Goal: Task Accomplishment & Management: Manage account settings

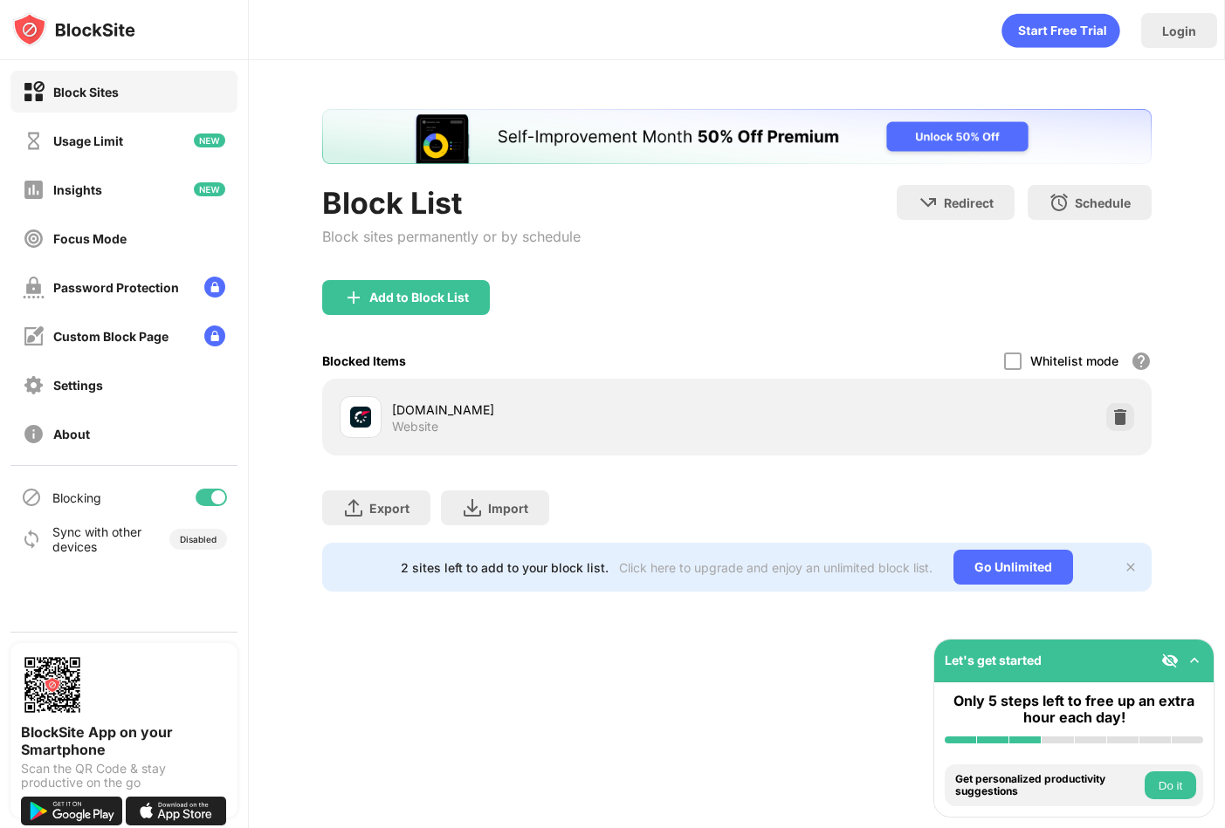
click at [441, 312] on div "Add to Block List" at bounding box center [406, 297] width 168 height 35
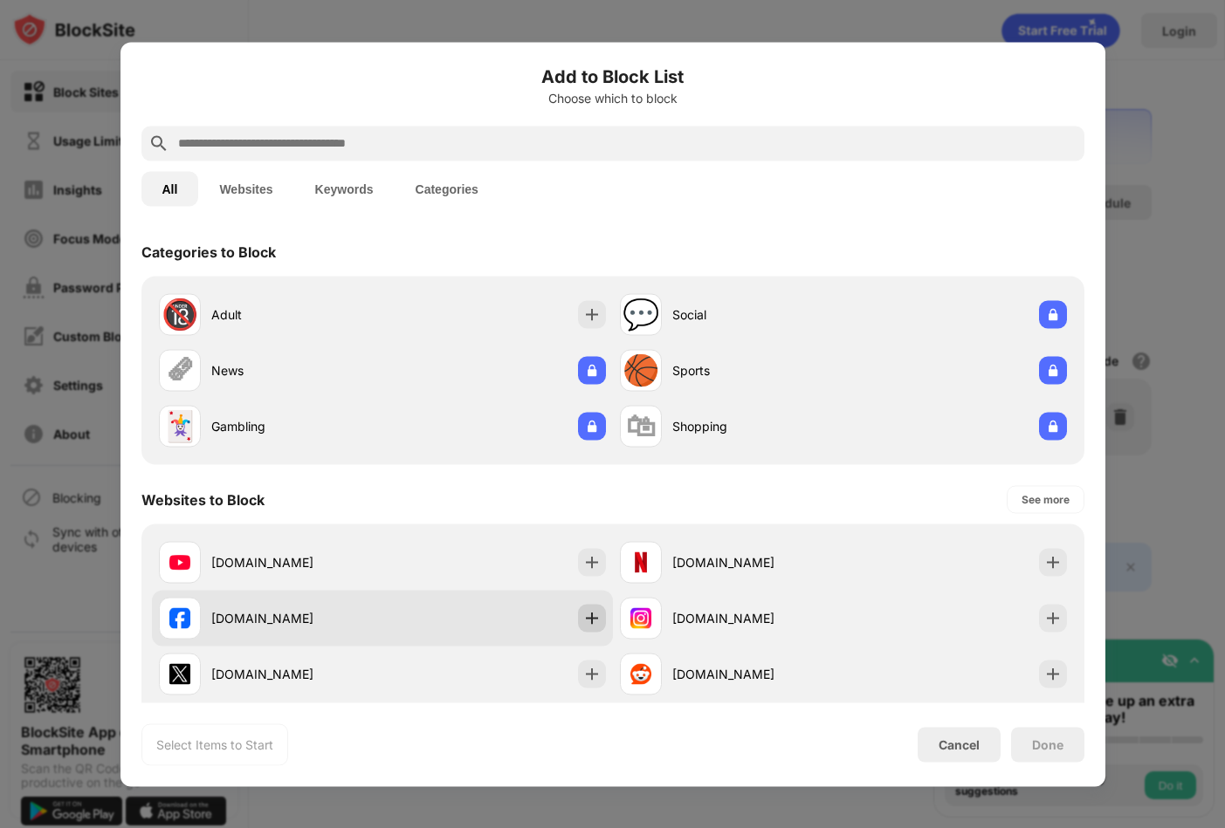
click at [584, 622] on img at bounding box center [591, 617] width 17 height 17
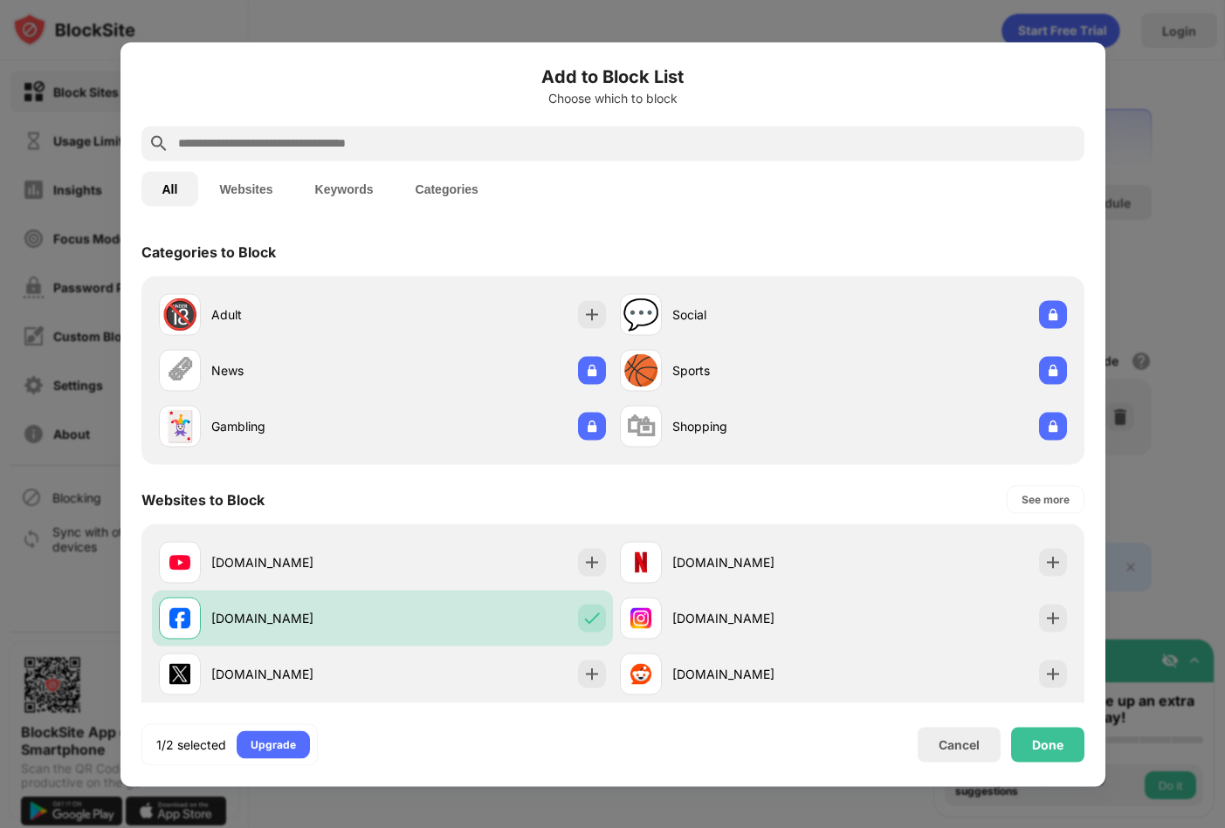
click at [1053, 749] on div "Done" at bounding box center [1047, 745] width 31 height 14
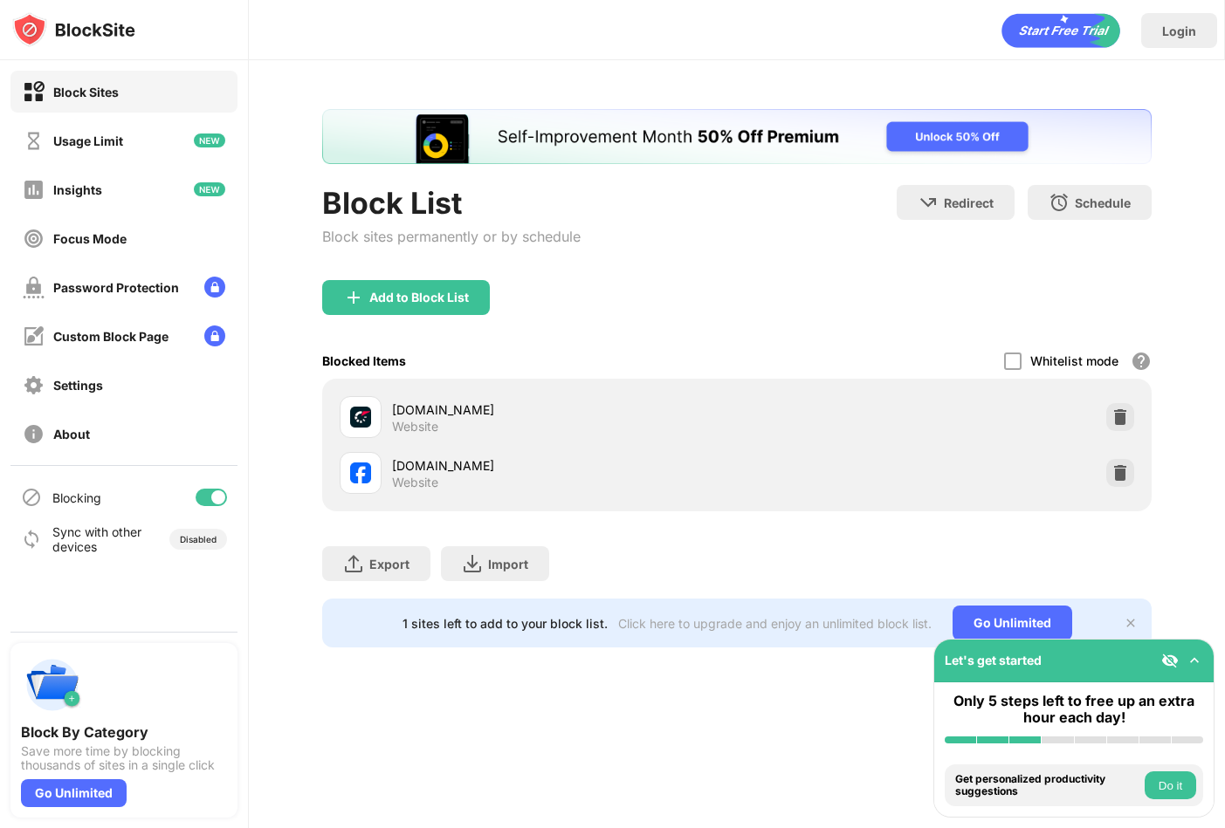
click at [478, 317] on div "Add to Block List" at bounding box center [736, 311] width 829 height 63
click at [467, 284] on div "Add to Block List" at bounding box center [406, 297] width 168 height 35
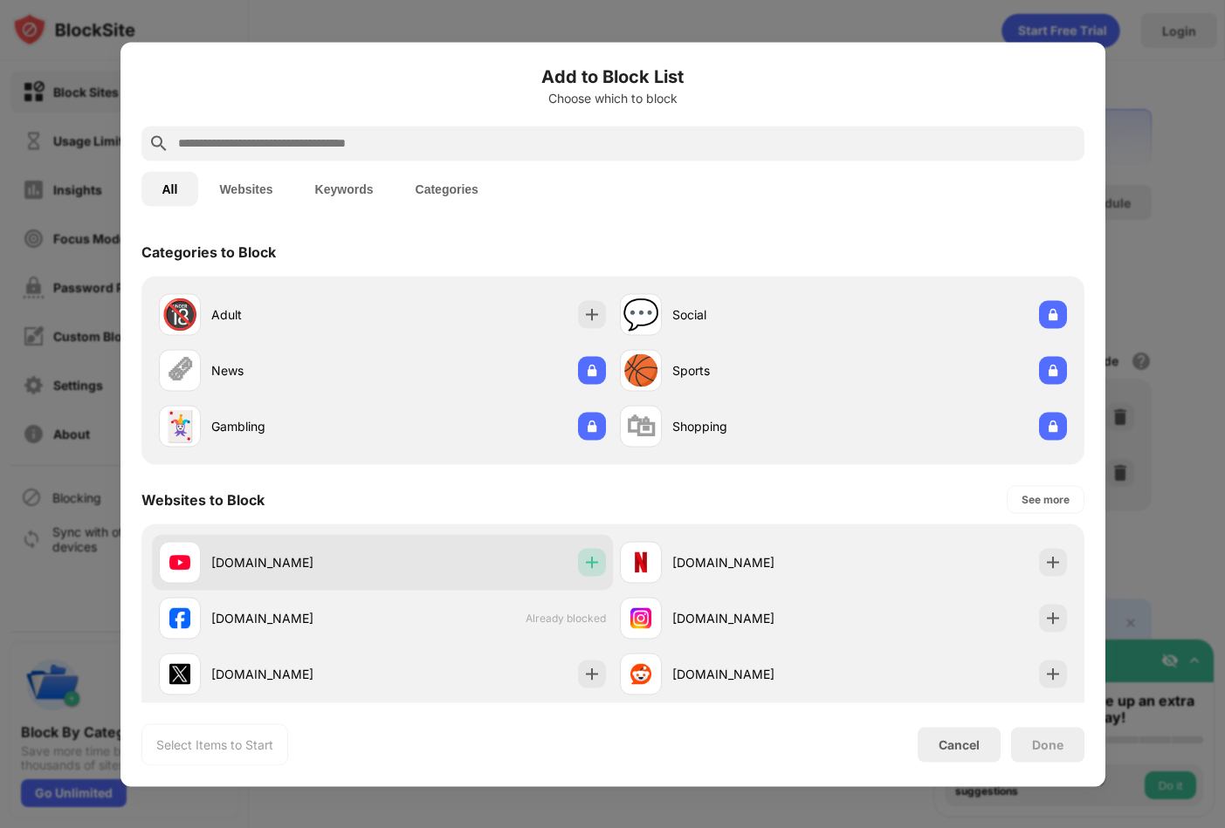
drag, startPoint x: 583, startPoint y: 567, endPoint x: 586, endPoint y: 557, distance: 10.8
click at [584, 562] on img at bounding box center [591, 561] width 17 height 17
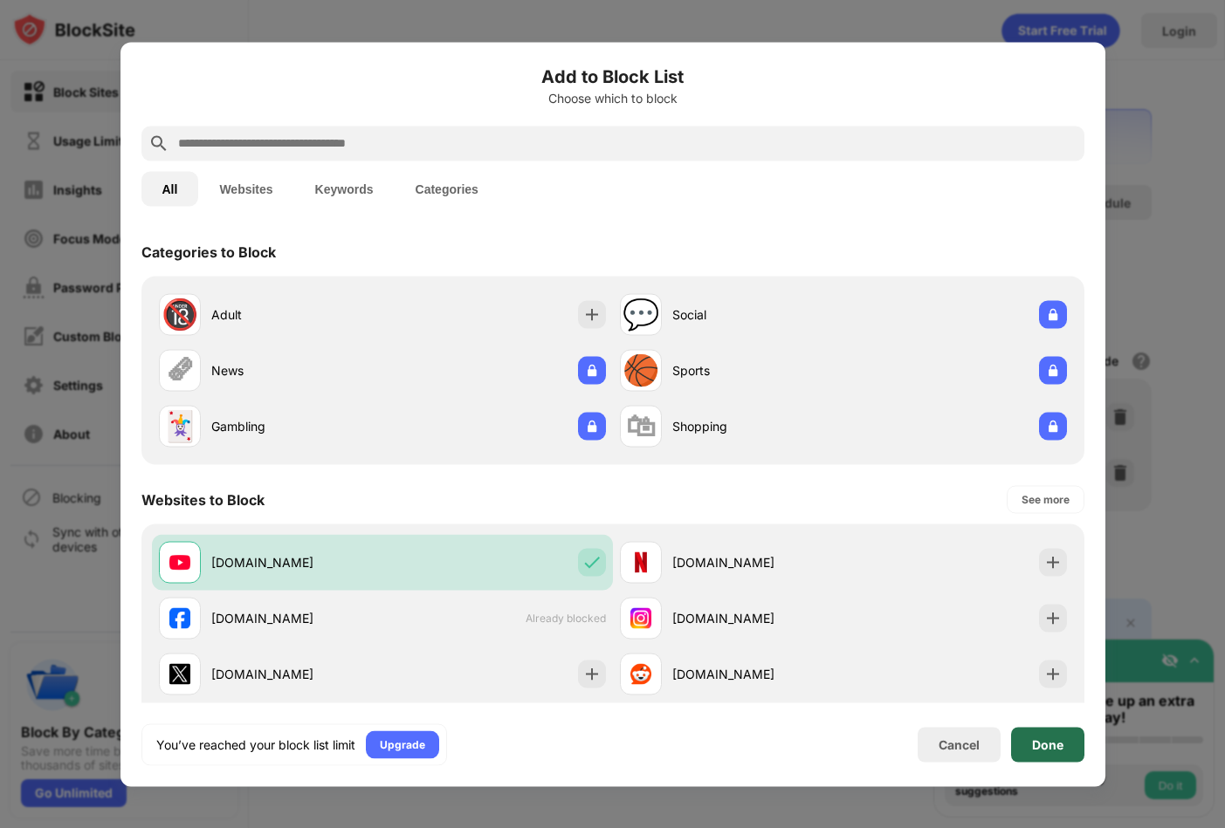
click at [1052, 761] on div "Done" at bounding box center [1047, 744] width 73 height 35
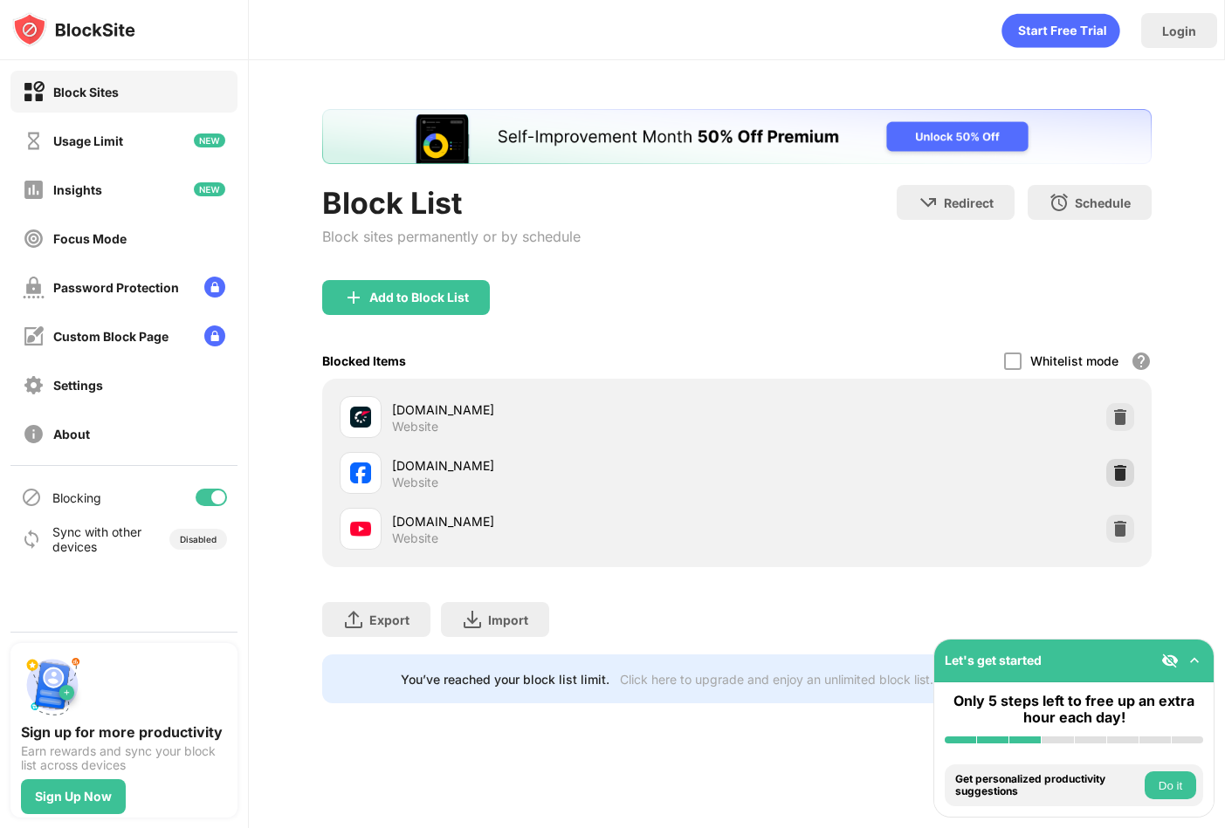
click at [1112, 476] on img at bounding box center [1119, 472] width 17 height 17
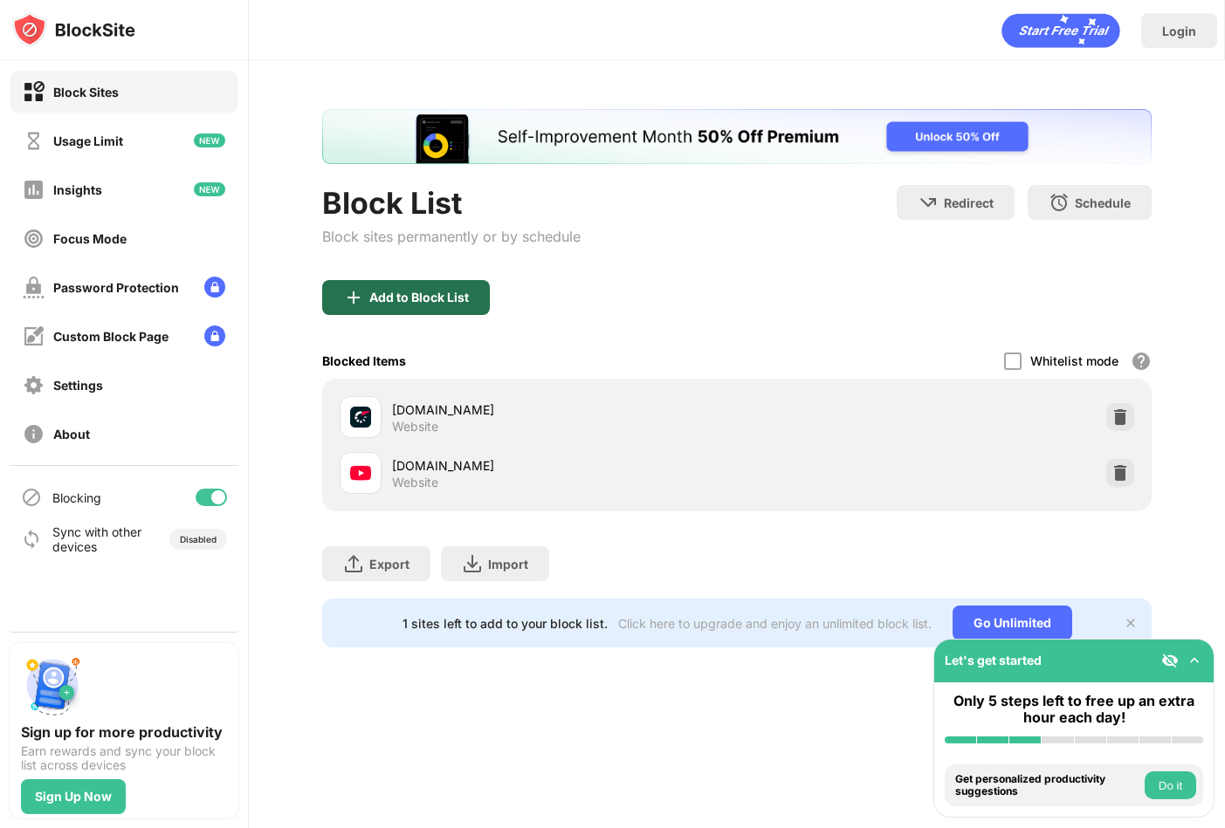
click at [414, 283] on div "Add to Block List" at bounding box center [406, 297] width 168 height 35
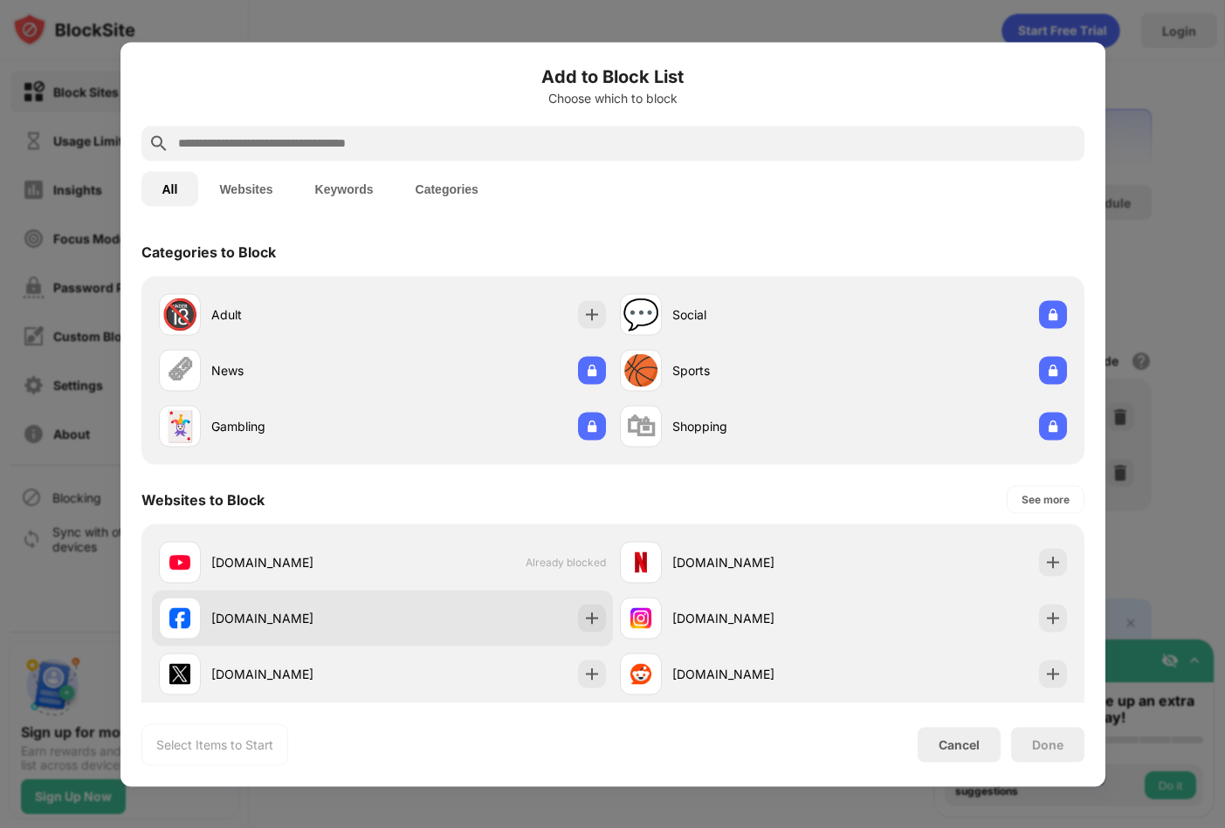
drag, startPoint x: 592, startPoint y: 617, endPoint x: 752, endPoint y: 721, distance: 190.6
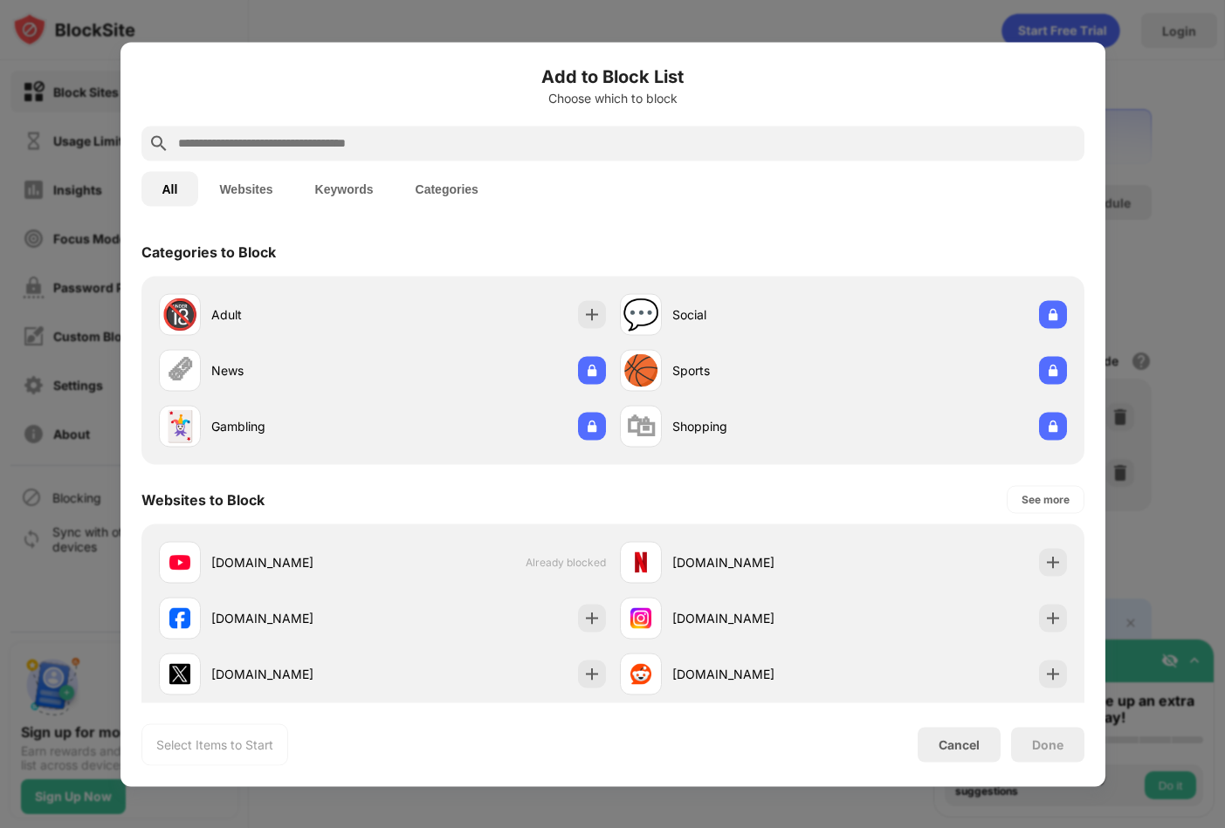
click at [592, 616] on img at bounding box center [591, 617] width 17 height 17
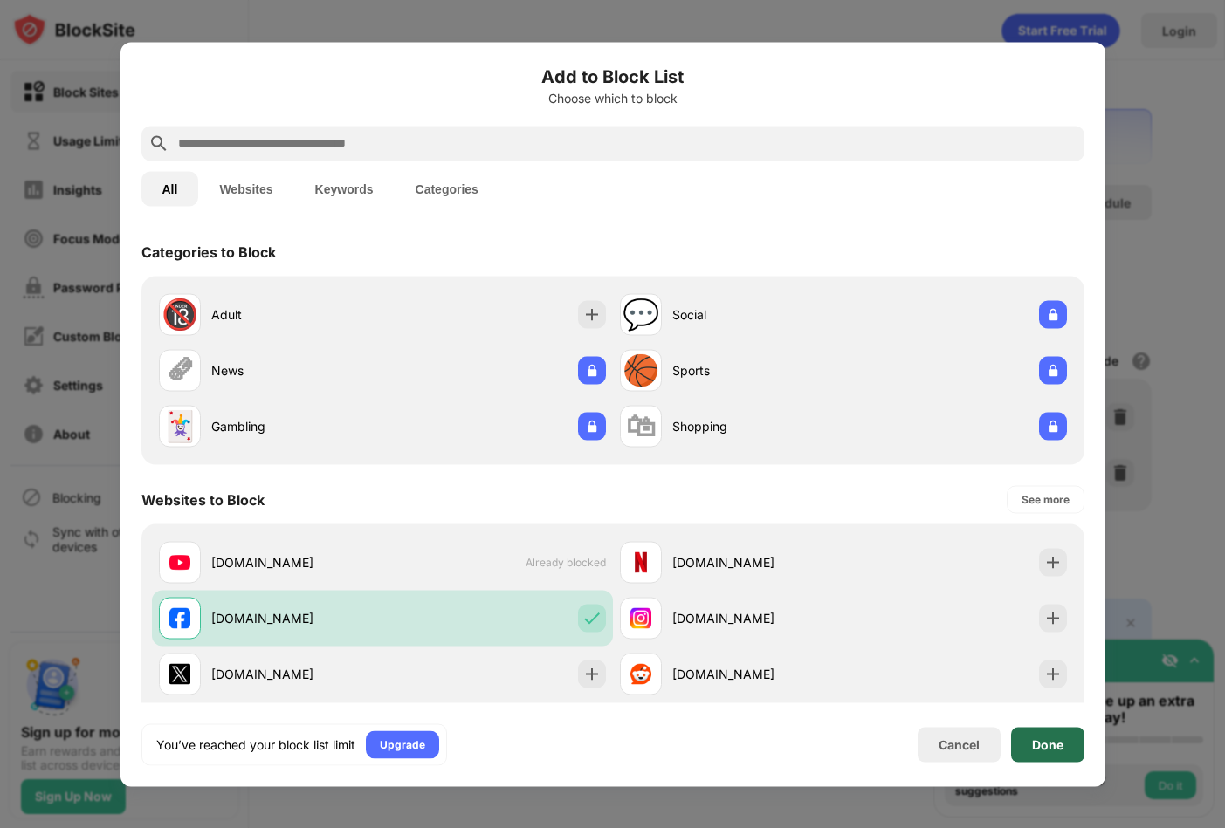
click at [1019, 741] on div "Done" at bounding box center [1047, 744] width 73 height 35
